Goal: Task Accomplishment & Management: Manage account settings

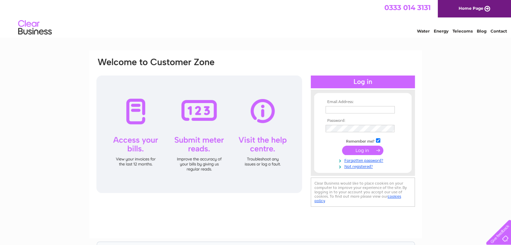
type input "accounts@glen-mhor.com"
click at [356, 150] on input "submit" at bounding box center [362, 150] width 41 height 9
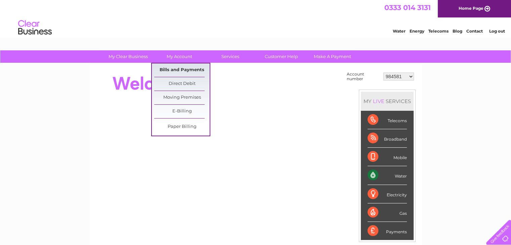
click at [167, 69] on link "Bills and Payments" at bounding box center [181, 70] width 55 height 13
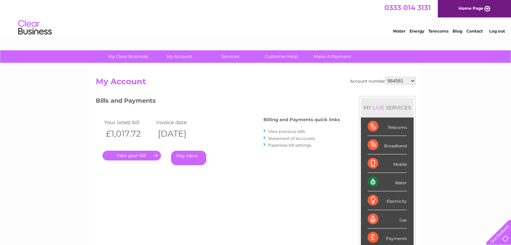
click at [301, 129] on link "View previous bills" at bounding box center [286, 131] width 37 height 5
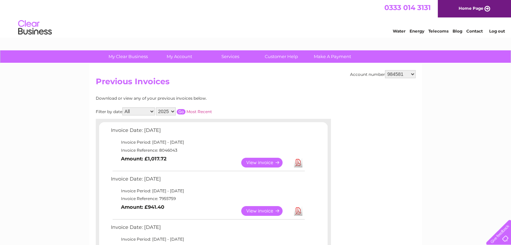
click at [268, 162] on link "View" at bounding box center [265, 163] width 49 height 10
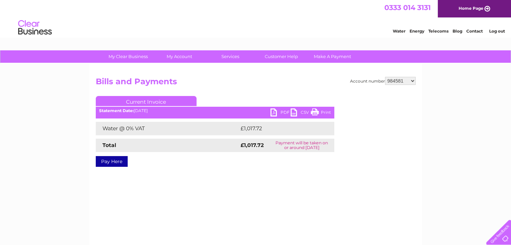
click at [277, 107] on ul "Current Invoice" at bounding box center [215, 102] width 239 height 12
click at [274, 112] on link "PDF" at bounding box center [281, 114] width 20 height 10
